Goal: Task Accomplishment & Management: Manage account settings

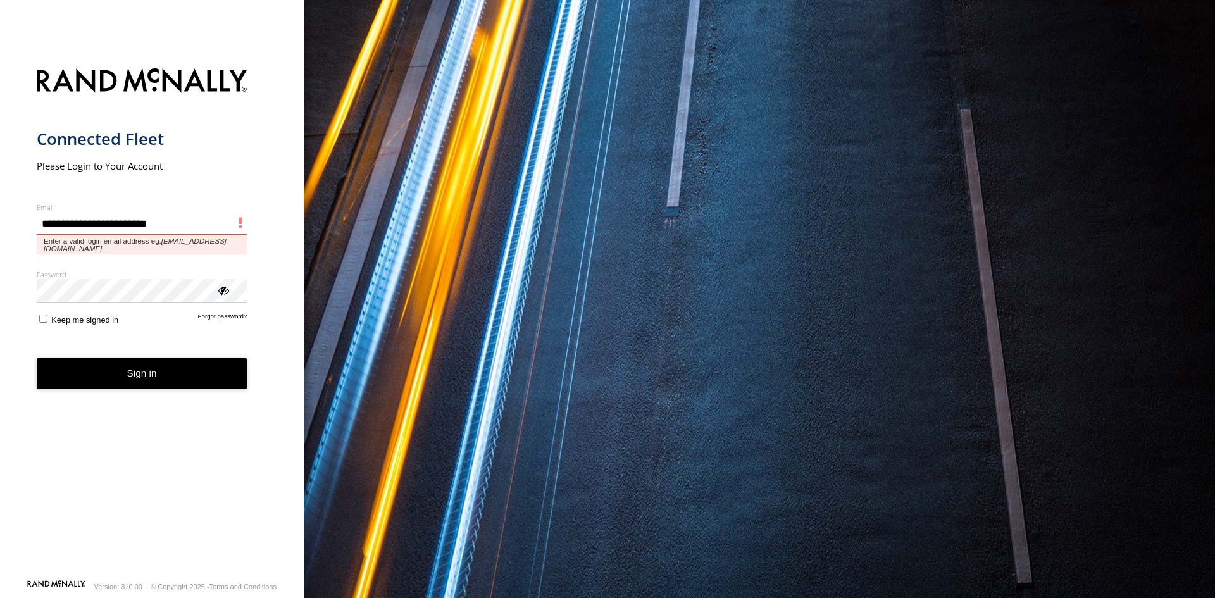
type input "**********"
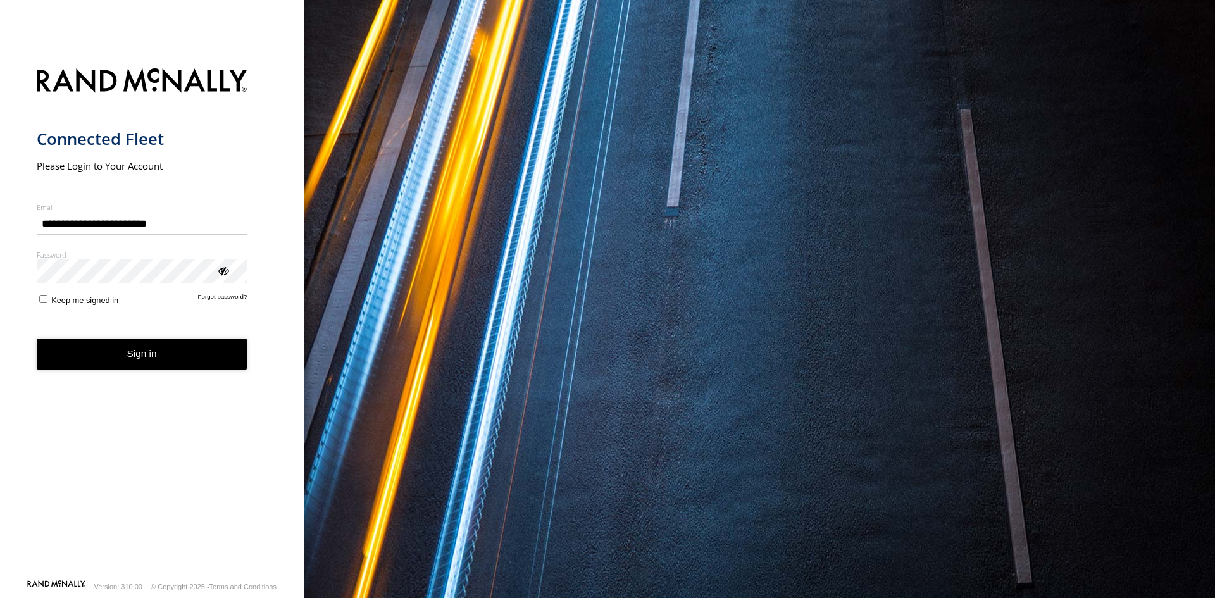
click at [48, 301] on label "Keep me signed in" at bounding box center [78, 299] width 82 height 12
click at [151, 359] on button "Sign in" at bounding box center [142, 354] width 211 height 31
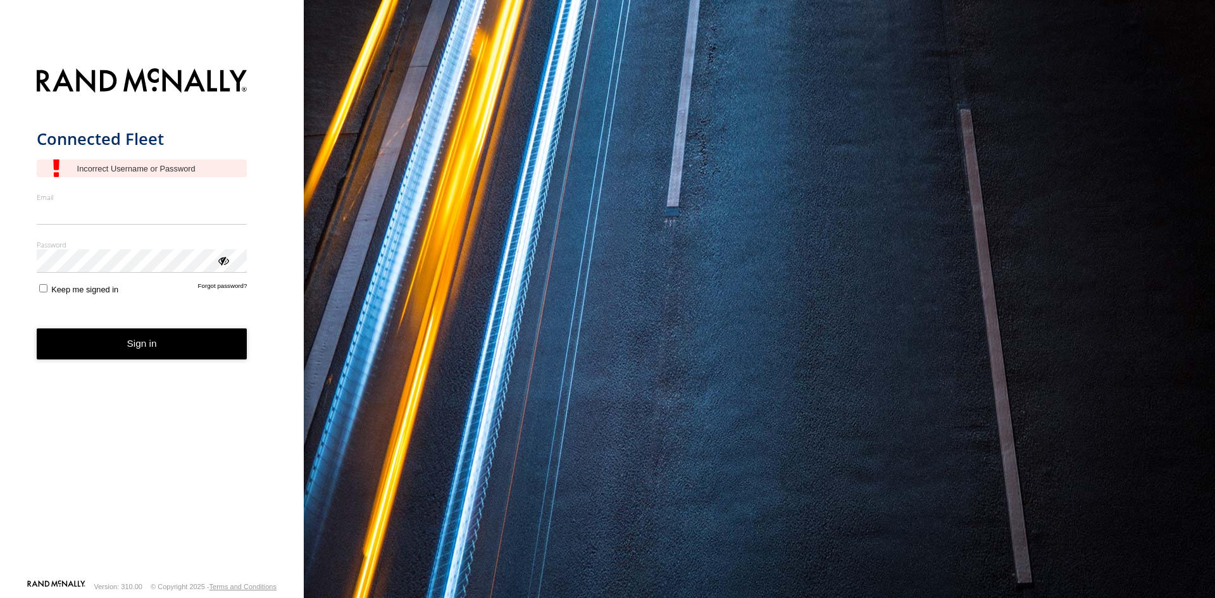
click at [59, 209] on input "Email" at bounding box center [142, 213] width 211 height 23
type input "**********"
click at [118, 348] on button "Sign in" at bounding box center [142, 343] width 211 height 31
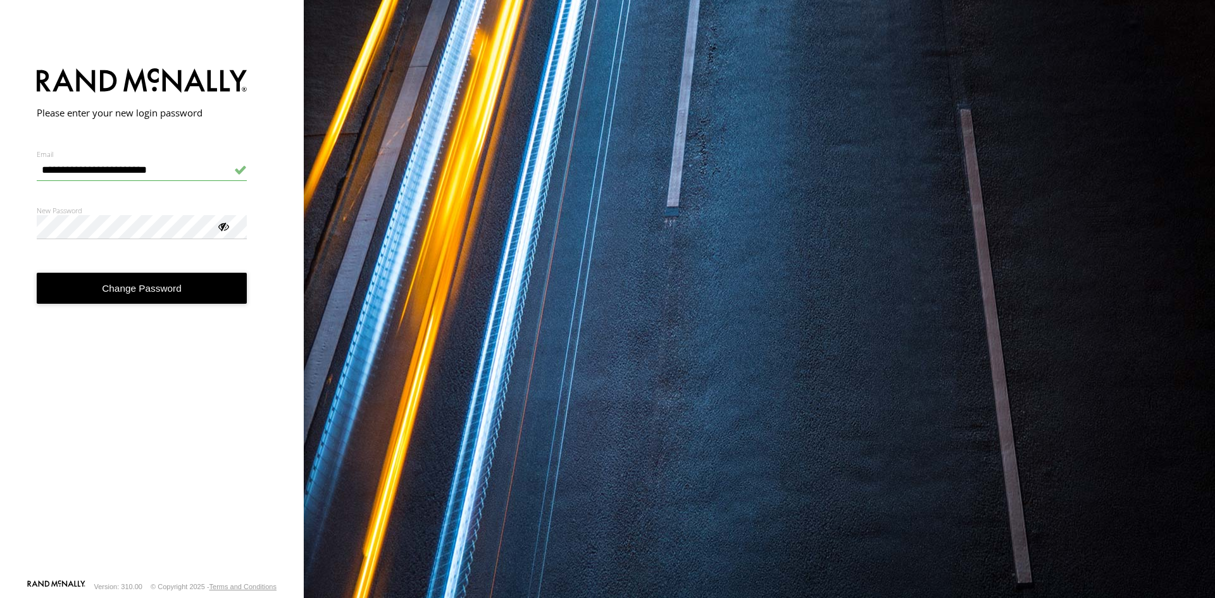
click at [139, 287] on button "Change Password" at bounding box center [142, 288] width 211 height 31
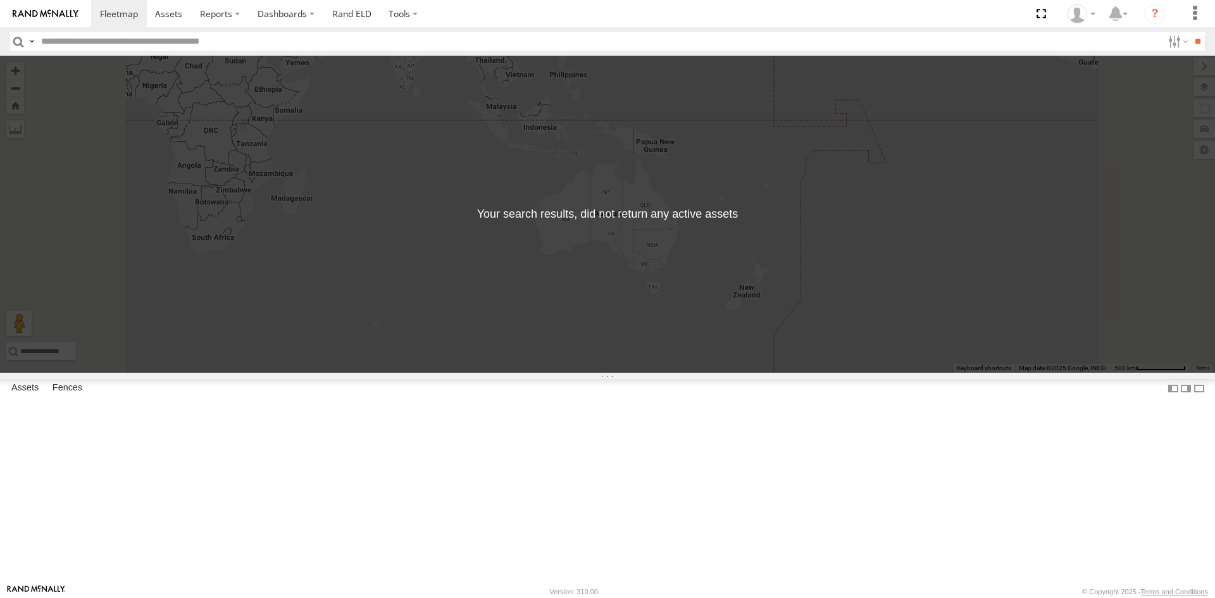
click at [802, 339] on div "← Move left → Move right ↑ Move up ↓ Move down + Zoom in - Zoom out Home Jump l…" at bounding box center [607, 214] width 1215 height 317
click at [178, 23] on link at bounding box center [169, 13] width 45 height 27
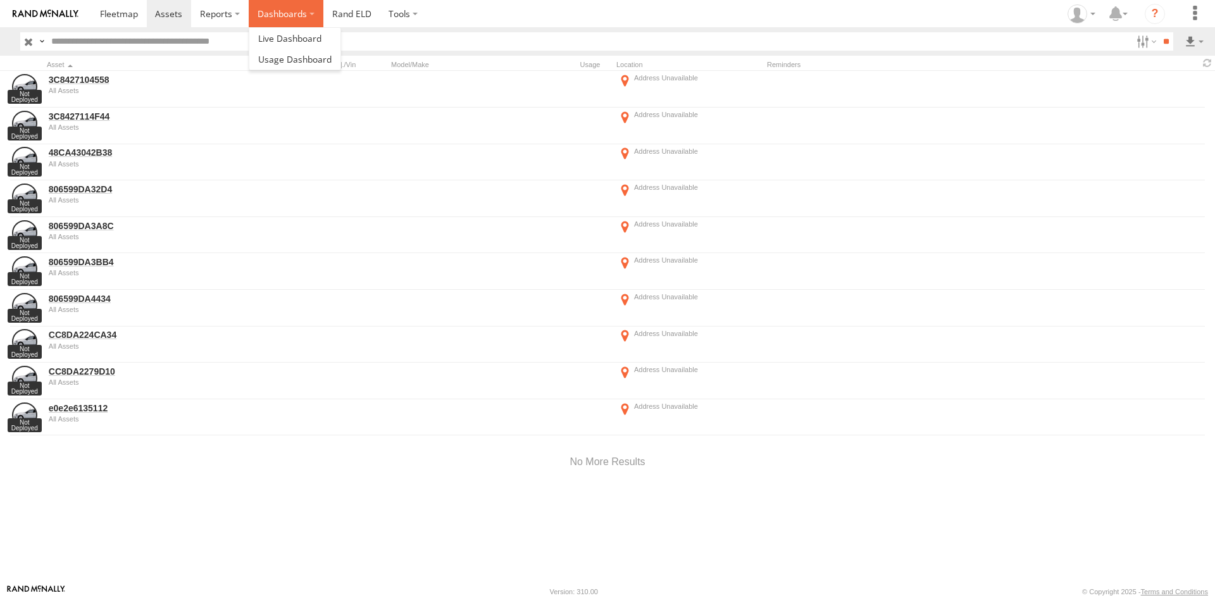
click at [282, 14] on label "Dashboards" at bounding box center [286, 13] width 75 height 27
click at [284, 41] on span at bounding box center [289, 38] width 63 height 12
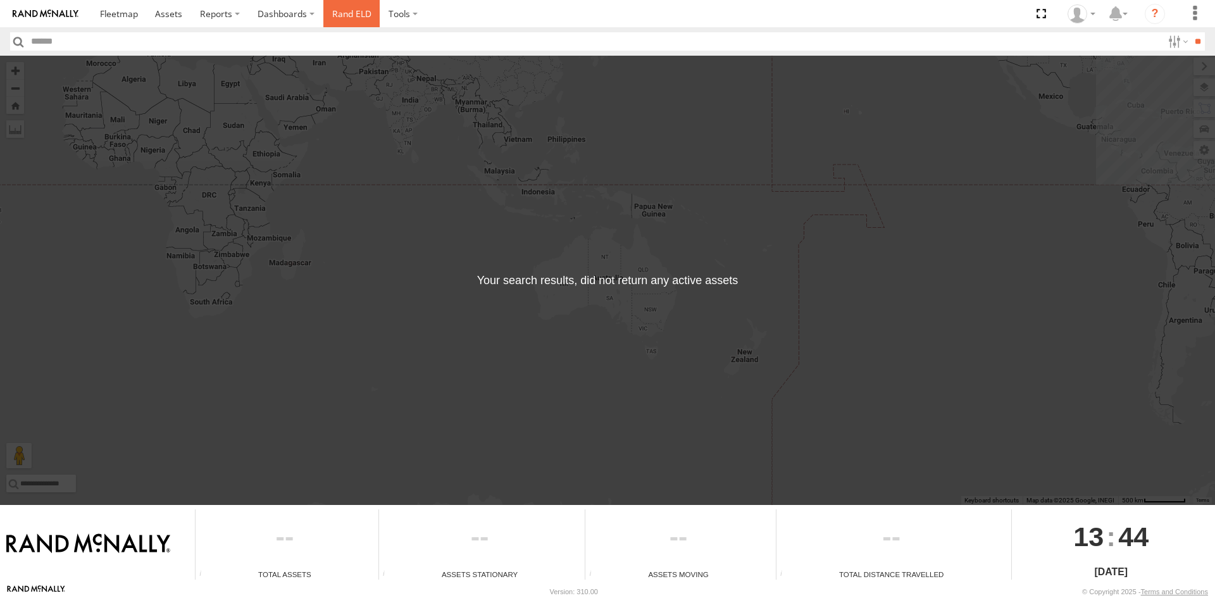
click at [358, 15] on link "Rand ELD" at bounding box center [351, 13] width 57 height 27
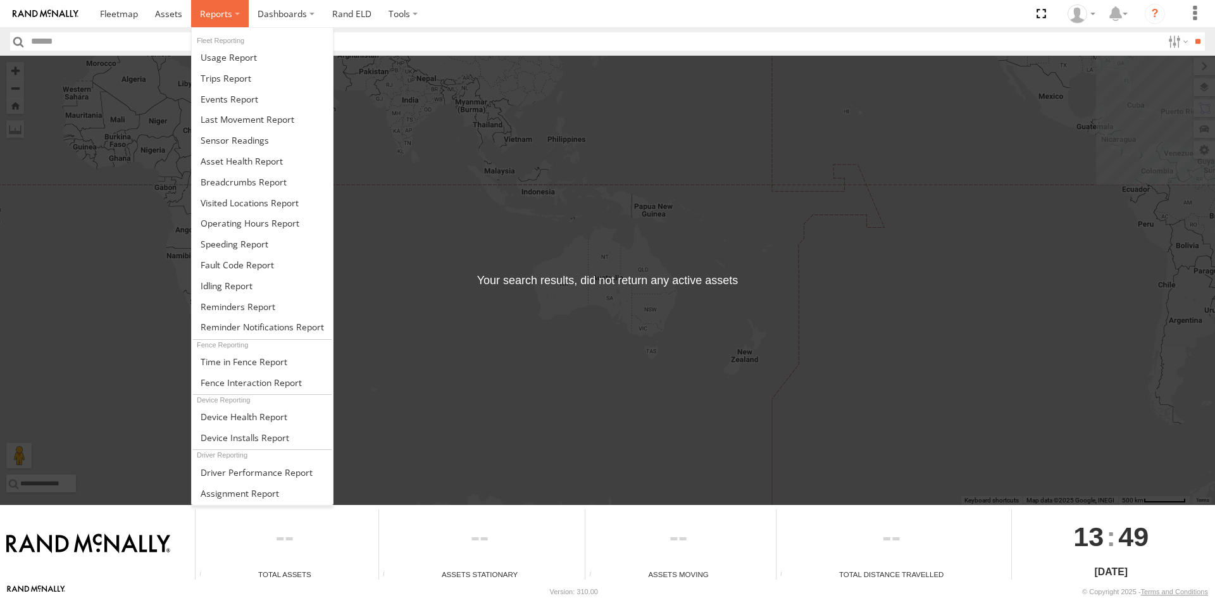
click at [233, 19] on label at bounding box center [220, 13] width 58 height 27
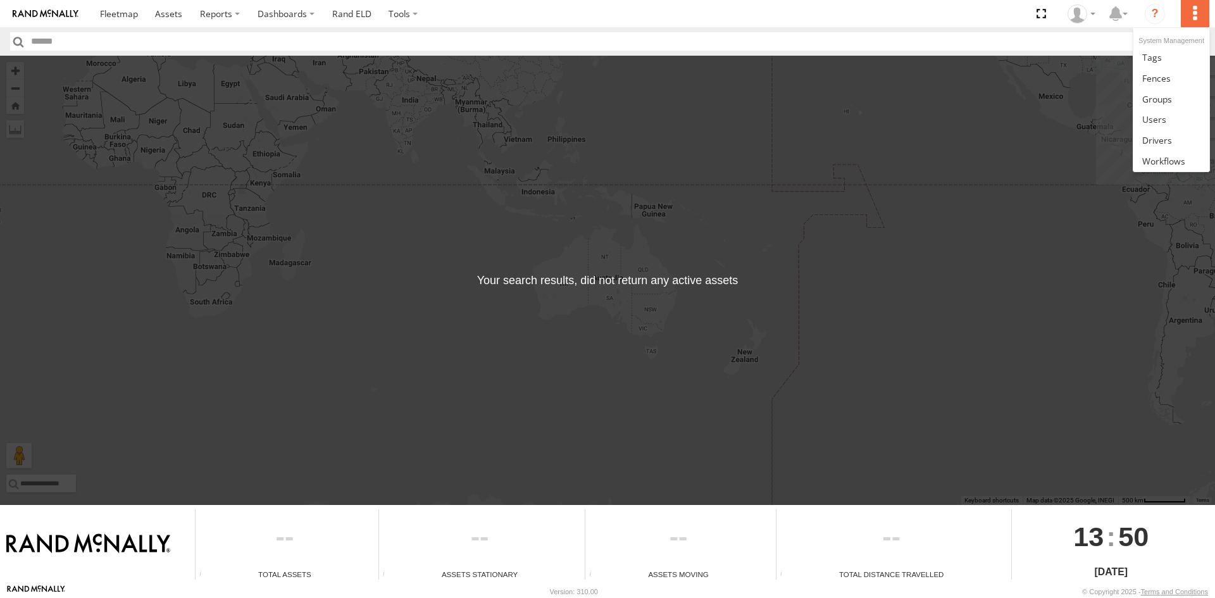
click at [1194, 13] on label at bounding box center [1195, 13] width 28 height 27
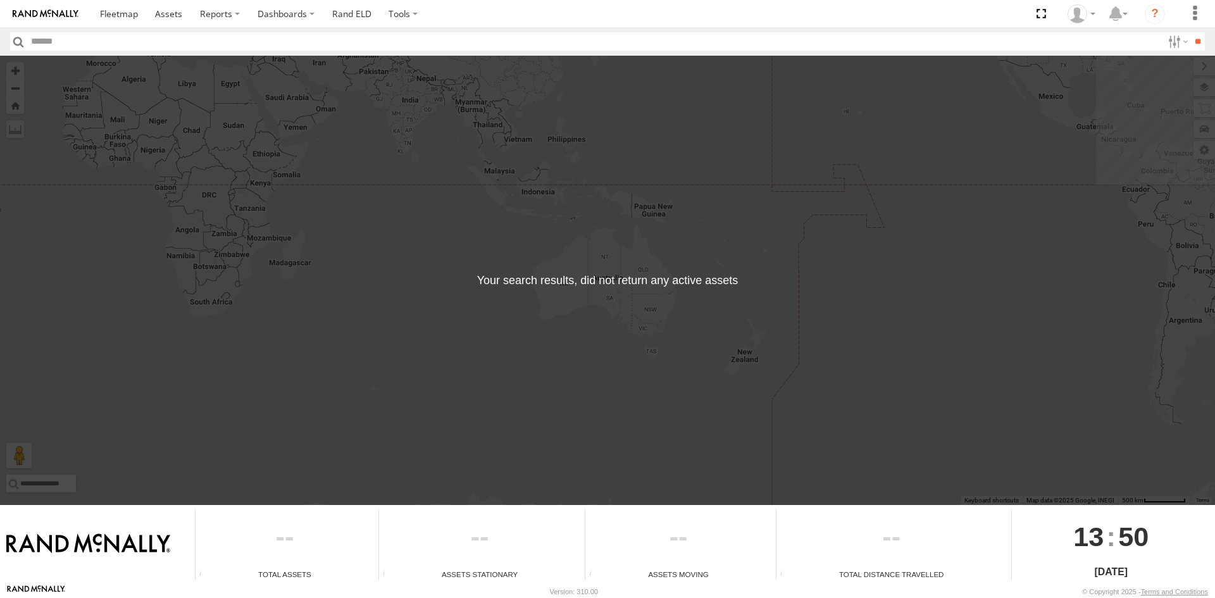
click at [321, 323] on div "← Move left → Move right ↑ Move up ↓ Move down + Zoom in - Zoom out Home Jump l…" at bounding box center [607, 280] width 1215 height 449
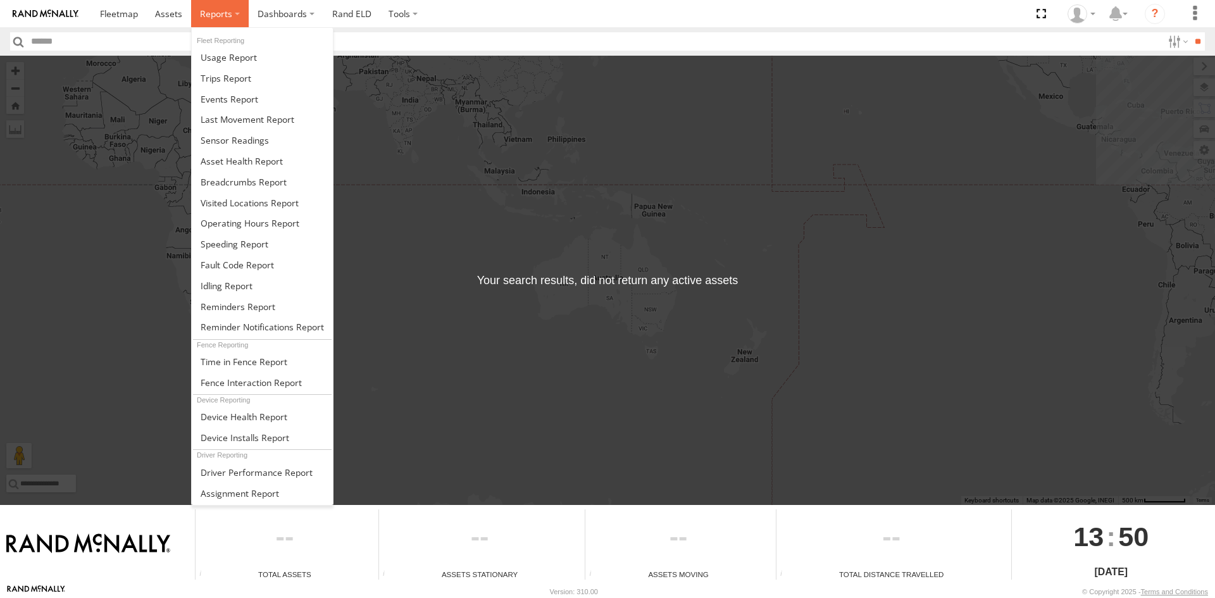
click at [225, 11] on span at bounding box center [216, 14] width 32 height 12
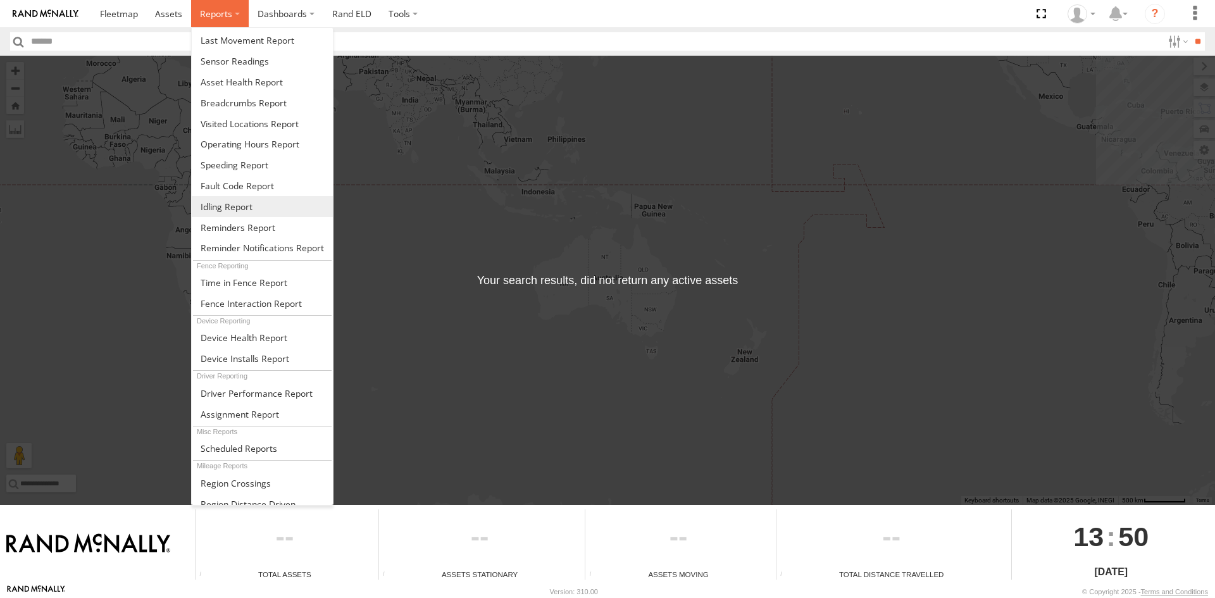
scroll to position [88, 0]
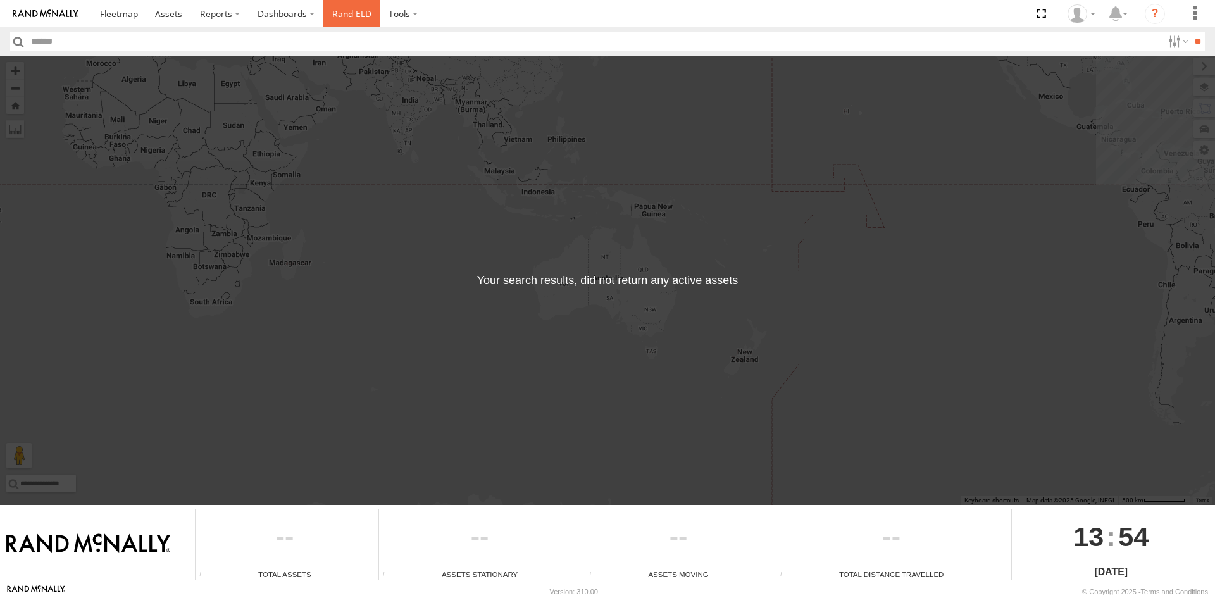
click at [361, 16] on link "Rand ELD" at bounding box center [351, 13] width 57 height 27
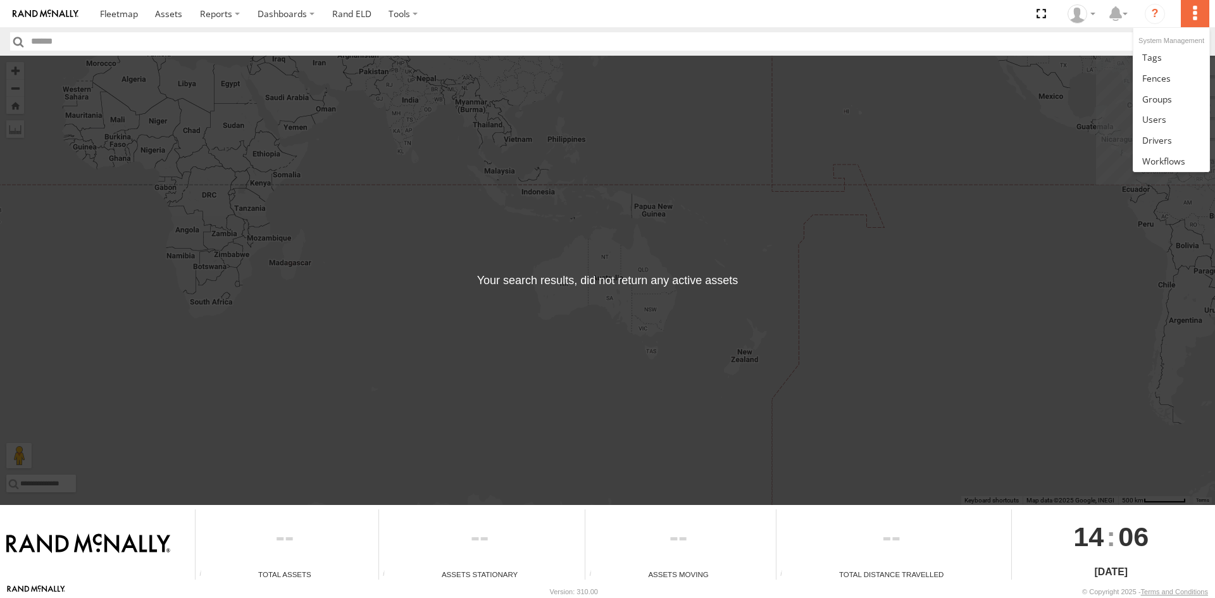
click at [1193, 15] on label at bounding box center [1195, 13] width 28 height 27
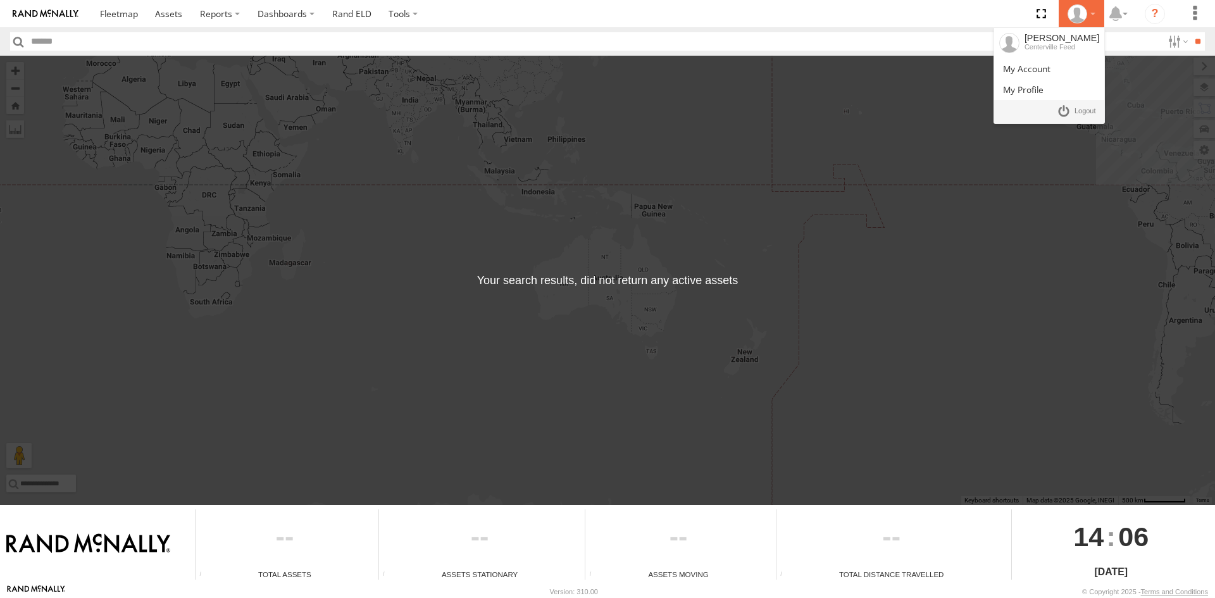
click at [1099, 11] on div at bounding box center [1081, 13] width 37 height 19
click at [1071, 113] on link at bounding box center [1076, 112] width 47 height 18
